Goal: Information Seeking & Learning: Learn about a topic

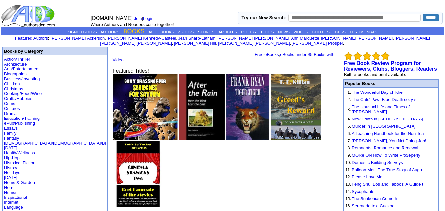
click at [129, 32] on link "BOOKS" at bounding box center [133, 31] width 21 height 7
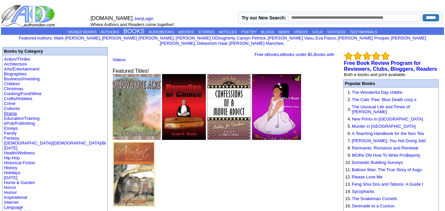
click at [15, 111] on link "Drama" at bounding box center [10, 113] width 13 height 5
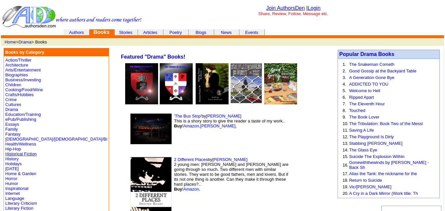
drag, startPoint x: 0, startPoint y: 0, endPoint x: 25, endPoint y: 154, distance: 156.0
click at [25, 154] on link "Historical Fiction" at bounding box center [20, 153] width 31 height 5
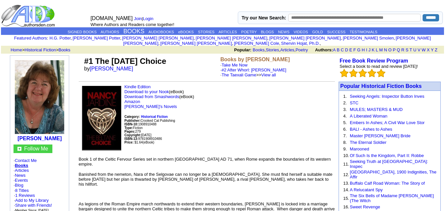
click at [319, 92] on p "Kindle Edition Download to your Nook (eBook) Download from Smashwords (eBook) A…" at bounding box center [207, 117] width 256 height 67
drag, startPoint x: 147, startPoint y: 60, endPoint x: 82, endPoint y: 53, distance: 66.2
click at [82, 55] on tr "#1 The Beltane Choice by Nancy Jardine Books by Nancy Jardine · Take Me Now · #…" at bounding box center [207, 66] width 256 height 23
click at [82, 55] on td at bounding box center [81, 66] width 4 height 23
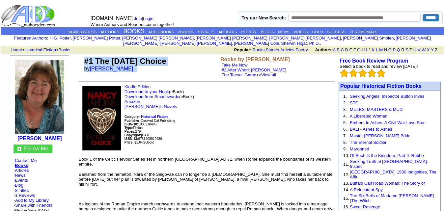
drag, startPoint x: 82, startPoint y: 53, endPoint x: 131, endPoint y: 65, distance: 51.2
click at [131, 65] on tr "#1 The Beltane Choice by Nancy Jardine Books by Nancy Jardine · Take Me Now · #…" at bounding box center [207, 66] width 256 height 23
